Goal: Information Seeking & Learning: Learn about a topic

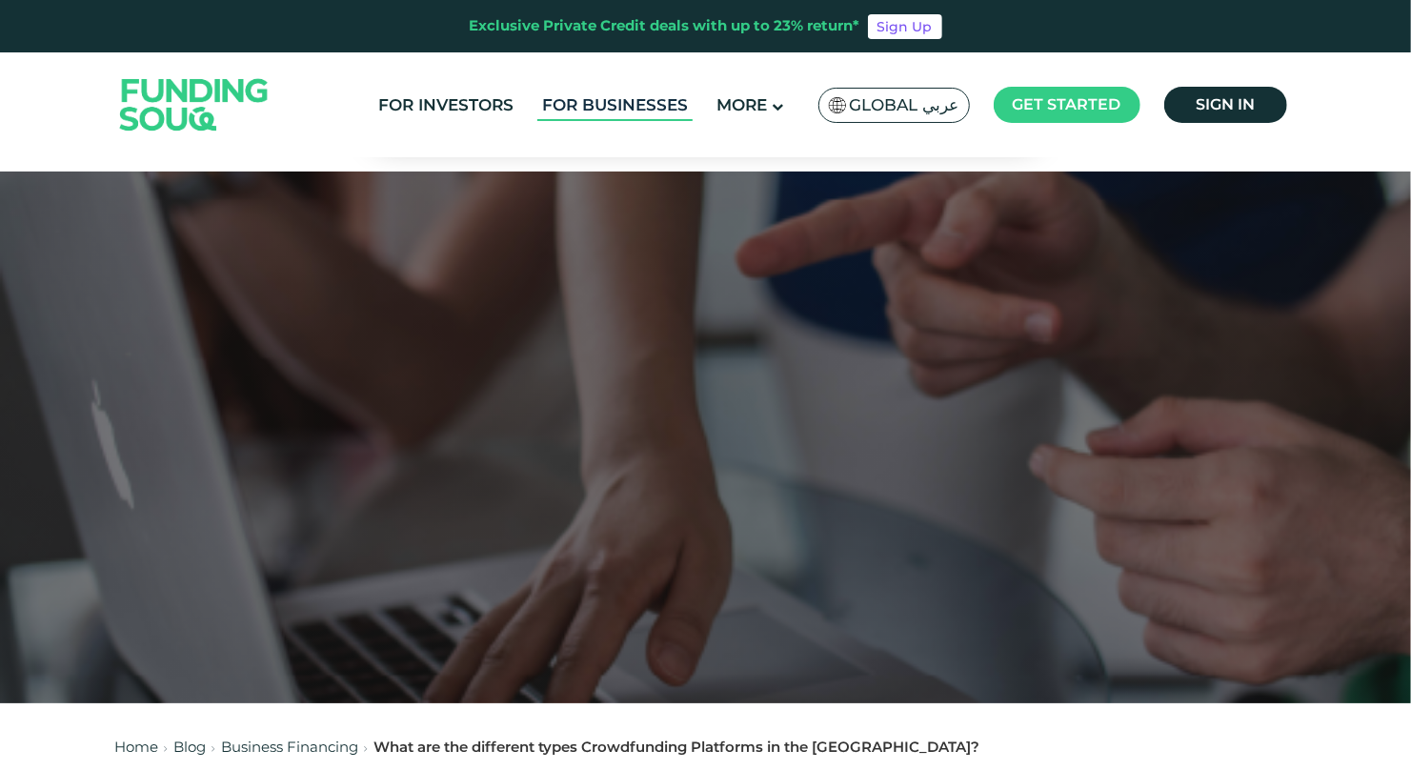
click at [609, 109] on link "For Businesses" at bounding box center [614, 105] width 155 height 31
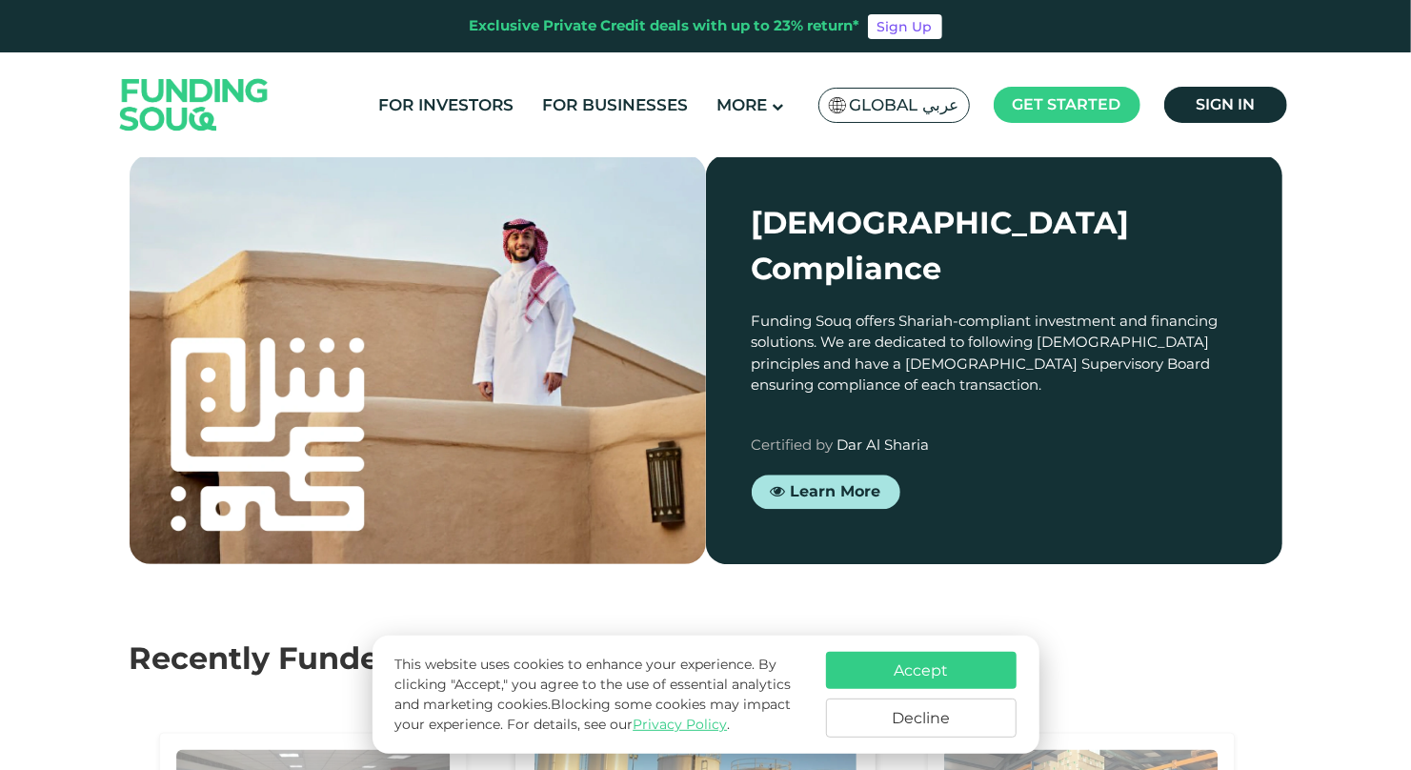
scroll to position [2515, 0]
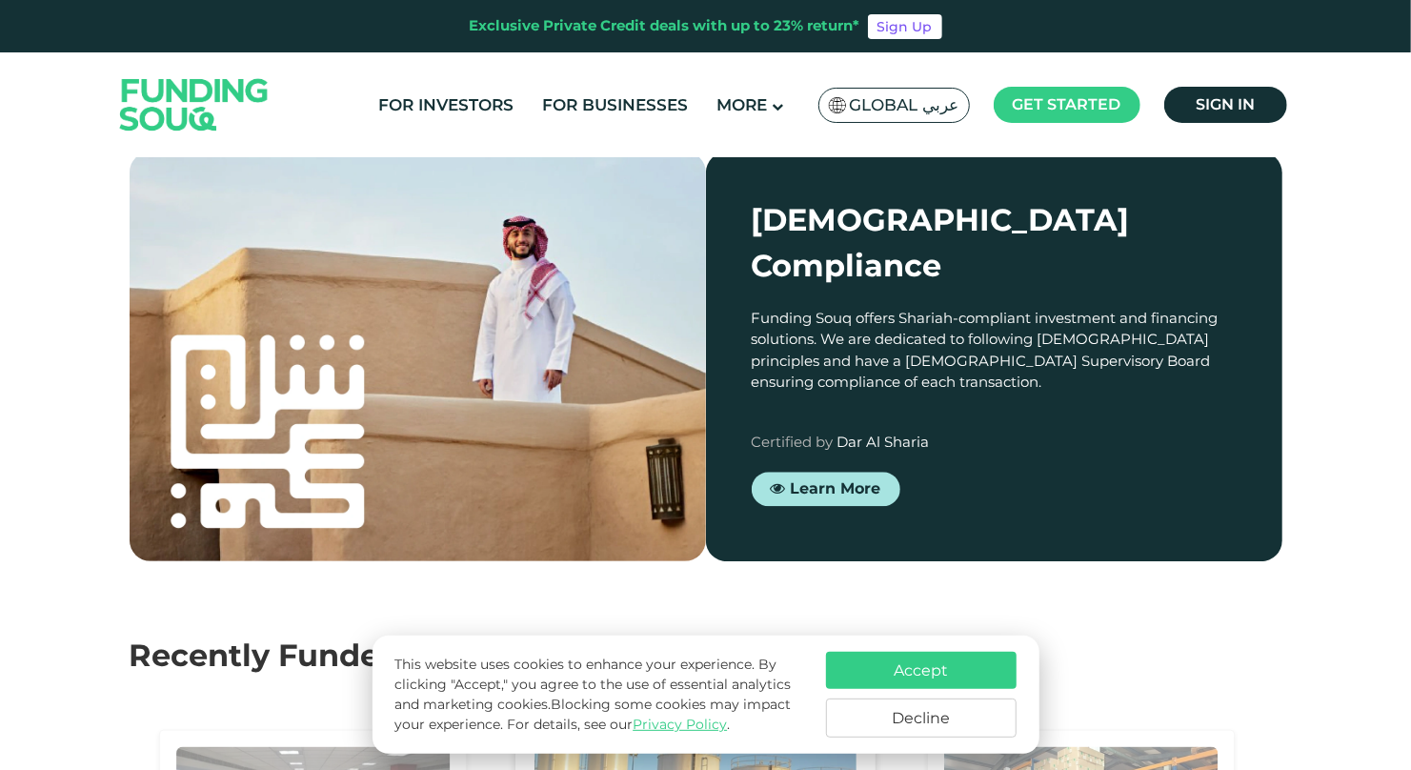
click at [909, 726] on button "Decline" at bounding box center [921, 717] width 191 height 39
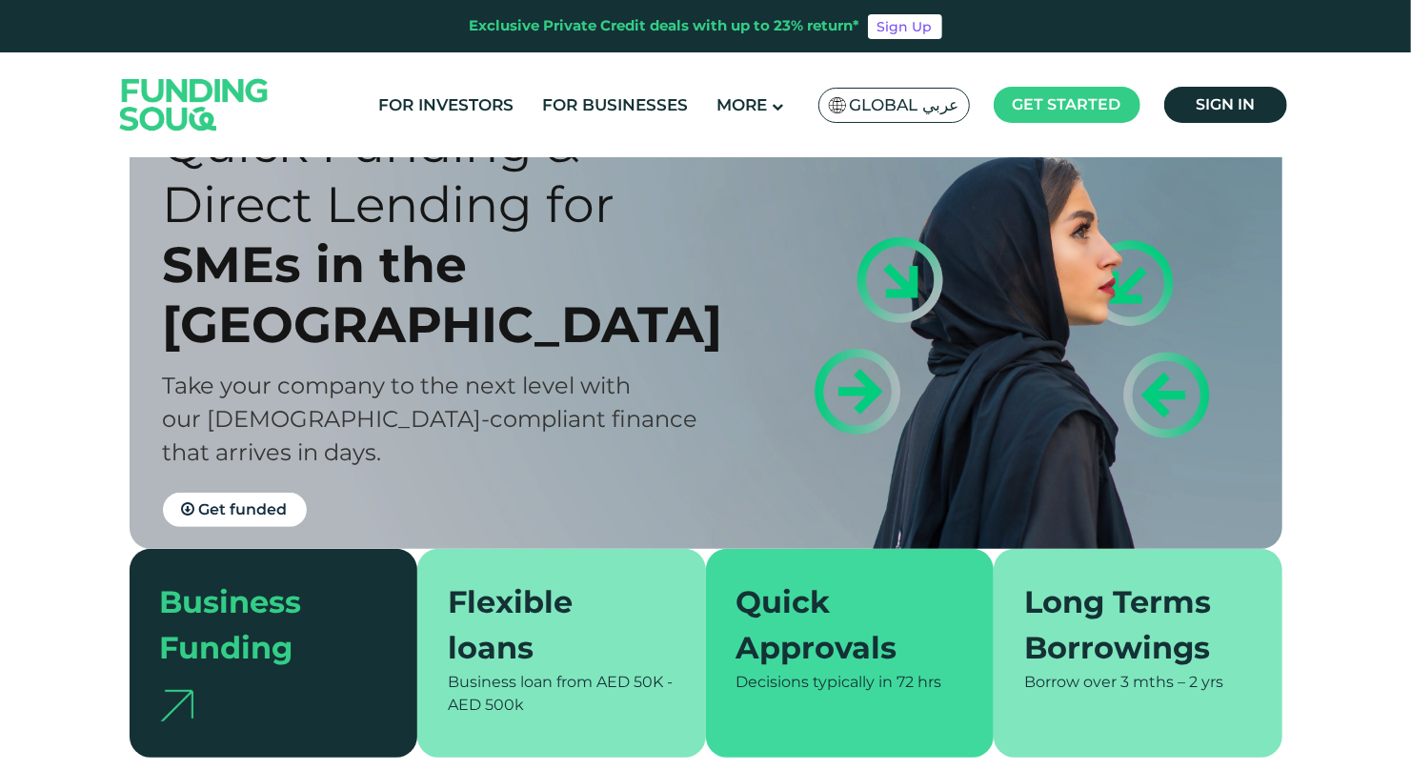
scroll to position [0, 0]
